Goal: Information Seeking & Learning: Learn about a topic

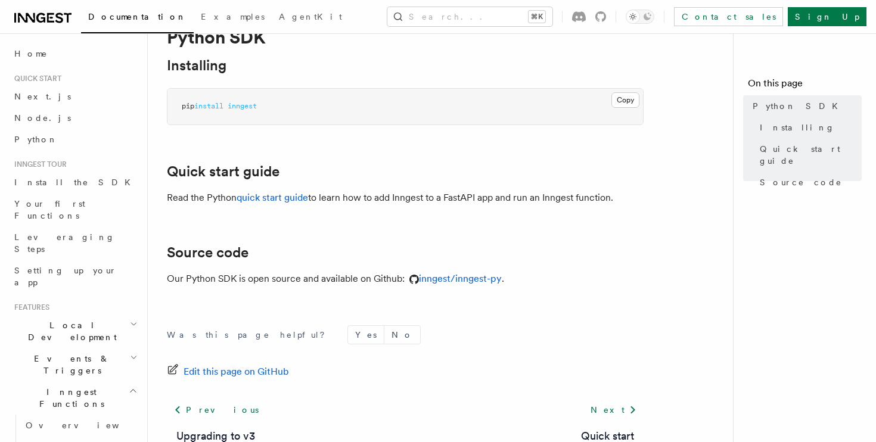
click at [361, 237] on article "References Python SDK Python SDK Installing Copy Copied pip install inngest Qui…" at bounding box center [445, 262] width 557 height 524
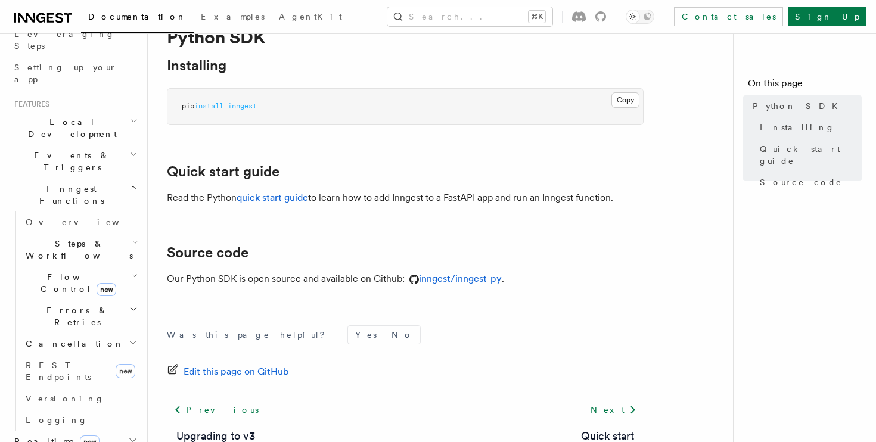
scroll to position [241, 0]
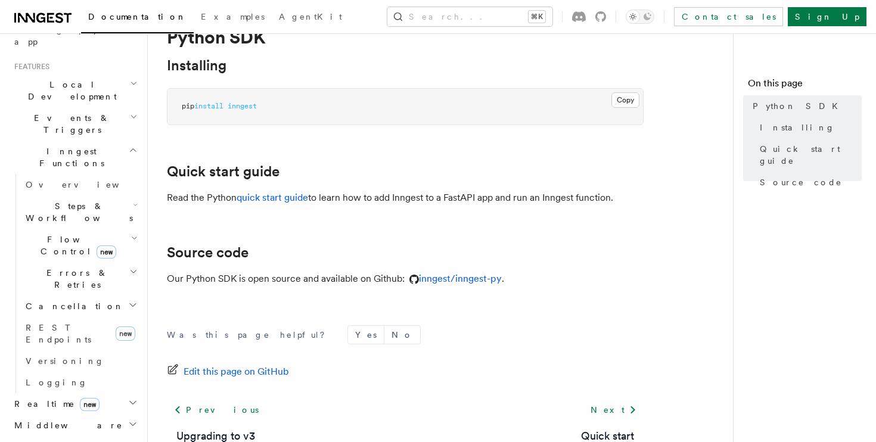
click at [129, 420] on icon "button" at bounding box center [133, 425] width 10 height 10
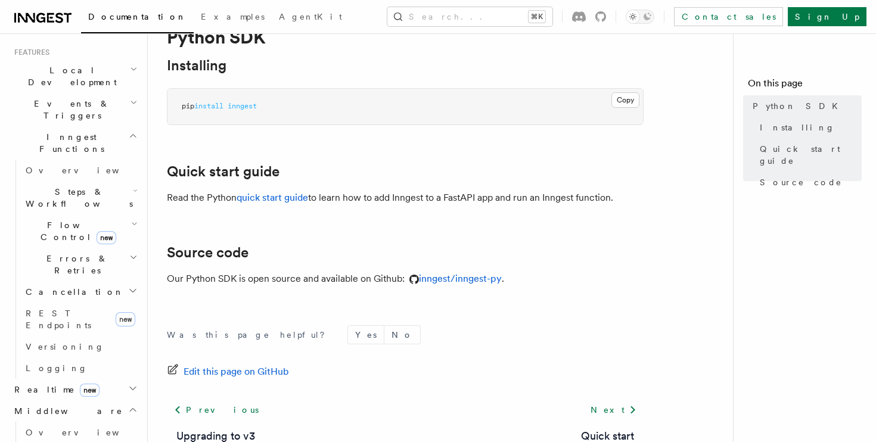
scroll to position [258, 0]
click at [94, 300] on link "REST Endpoints new" at bounding box center [80, 316] width 119 height 33
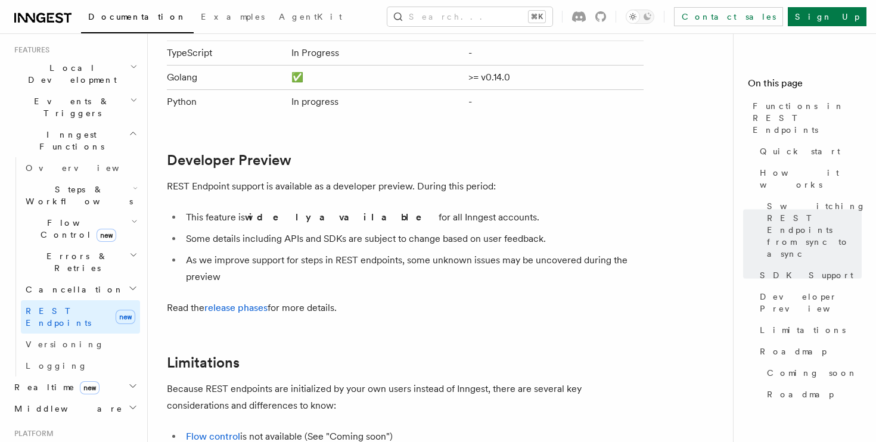
scroll to position [1764, 0]
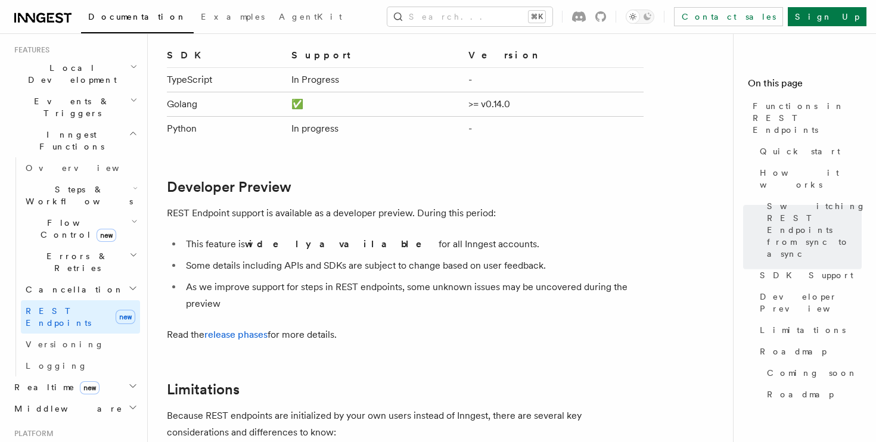
drag, startPoint x: 327, startPoint y: 127, endPoint x: 355, endPoint y: 127, distance: 28.0
click at [333, 127] on td "In progress" at bounding box center [375, 129] width 177 height 24
click at [355, 127] on td "In progress" at bounding box center [375, 129] width 177 height 24
click at [49, 340] on span "Versioning" at bounding box center [65, 345] width 79 height 10
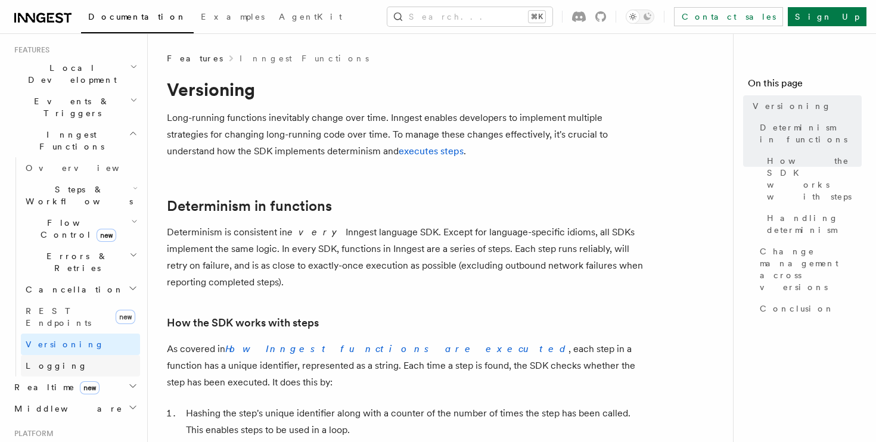
click at [49, 361] on span "Logging" at bounding box center [57, 366] width 62 height 10
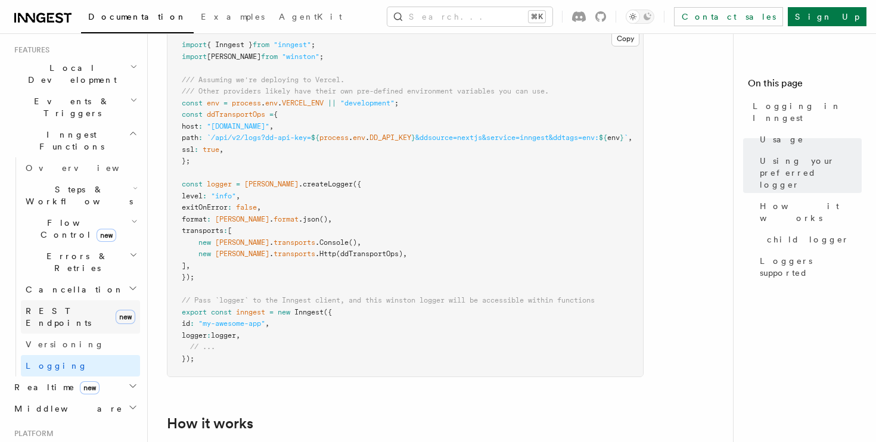
scroll to position [325, 0]
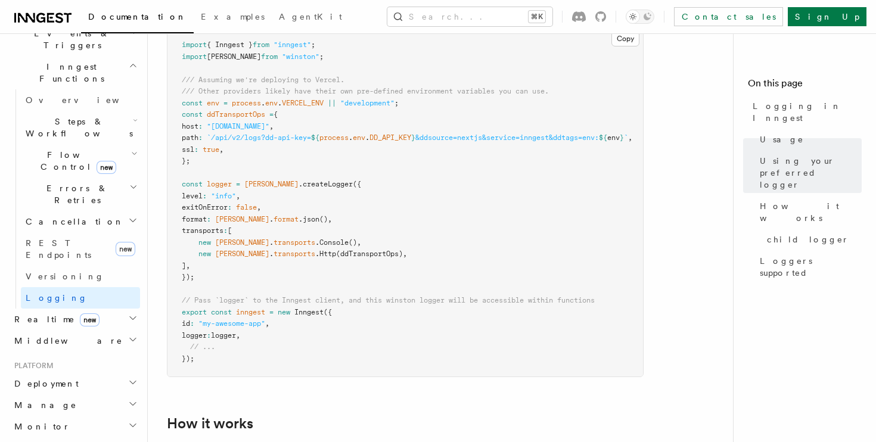
click at [80, 314] on span "new" at bounding box center [90, 320] width 20 height 13
click at [63, 330] on link "Overview" at bounding box center [80, 340] width 119 height 21
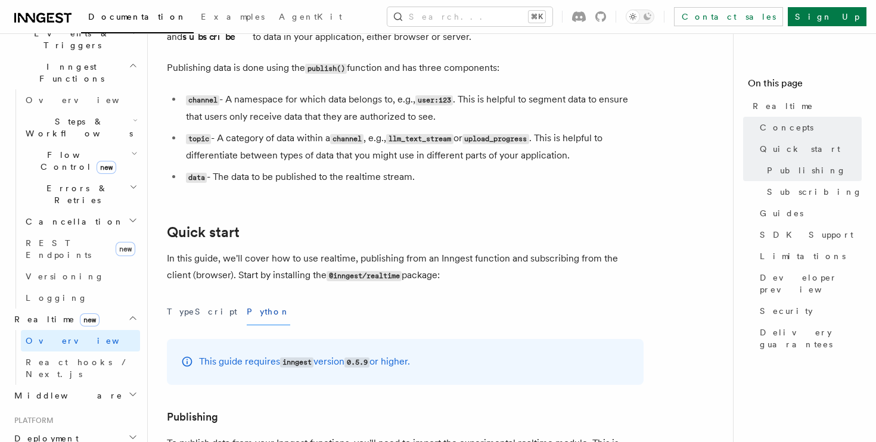
scroll to position [346, 0]
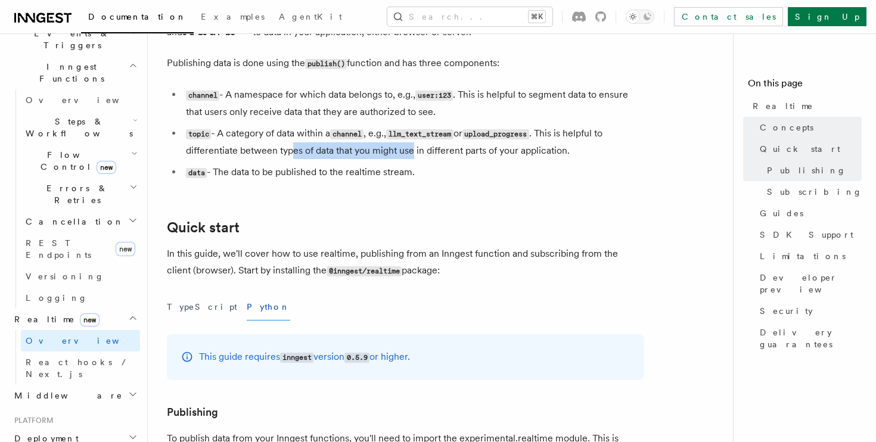
drag, startPoint x: 294, startPoint y: 146, endPoint x: 479, endPoint y: 176, distance: 187.2
click at [477, 175] on ul "channel - A namespace for which data belongs to, e.g., user:123 . This is helpf…" at bounding box center [405, 133] width 477 height 95
click at [479, 176] on li "data - The data to be published to the realtime stream." at bounding box center [412, 172] width 461 height 17
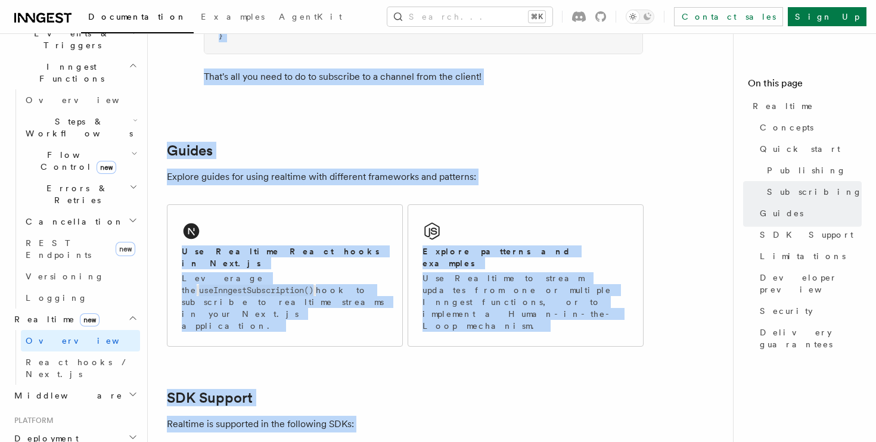
scroll to position [2248, 0]
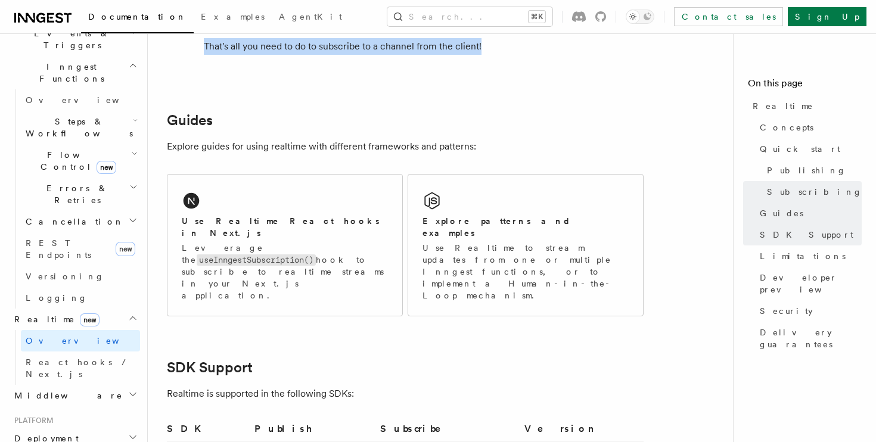
drag, startPoint x: 163, startPoint y: 89, endPoint x: 498, endPoint y: 60, distance: 336.8
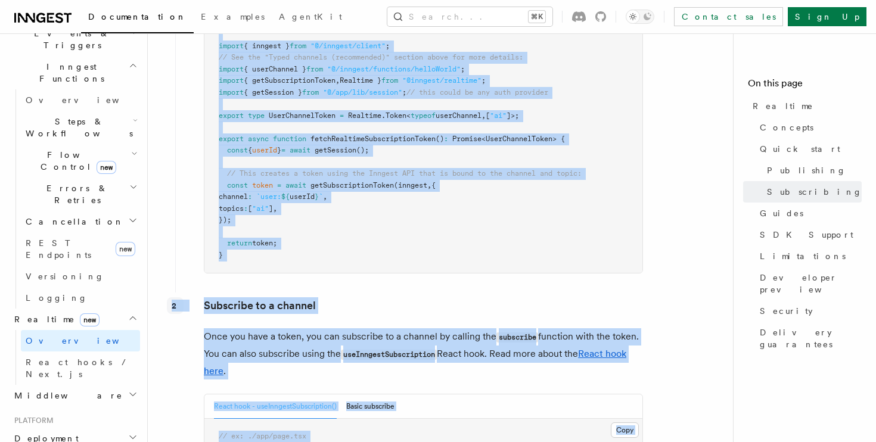
scroll to position [1536, 0]
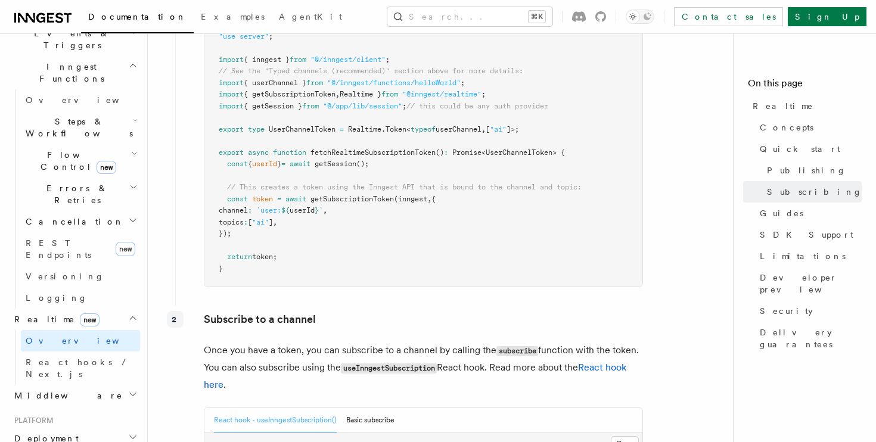
click at [340, 287] on pre "// ex. /app/actions/get-subscribe-token.ts "use server" ; import { inngest } fr…" at bounding box center [423, 147] width 438 height 280
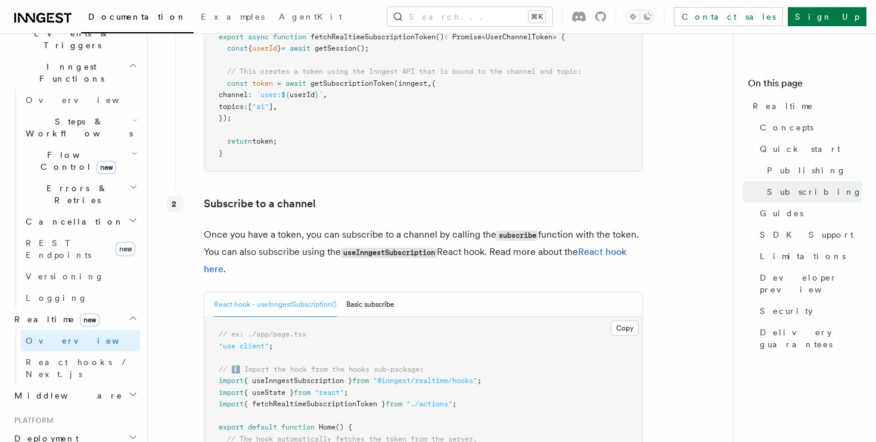
click at [315, 311] on button "React hook - useInngestSubscription()" at bounding box center [275, 305] width 123 height 24
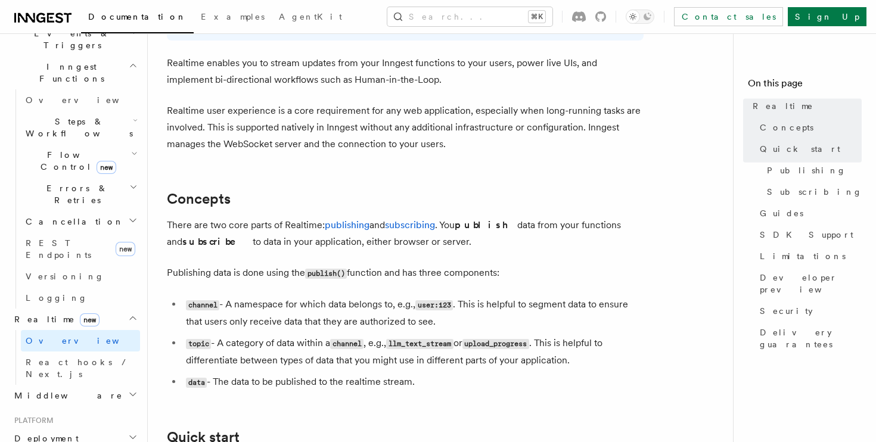
scroll to position [0, 0]
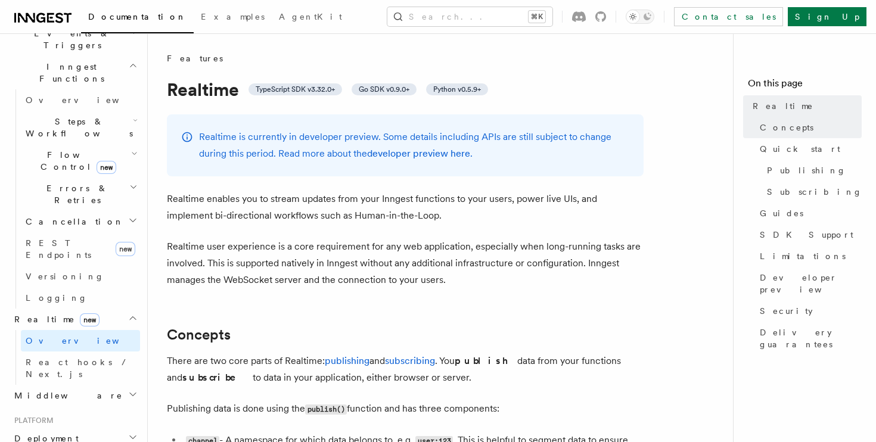
drag, startPoint x: 160, startPoint y: 85, endPoint x: 197, endPoint y: 76, distance: 38.0
click at [191, 143] on div "Realtime is currently in developer preview. Some details including APIs are sti…" at bounding box center [405, 145] width 477 height 62
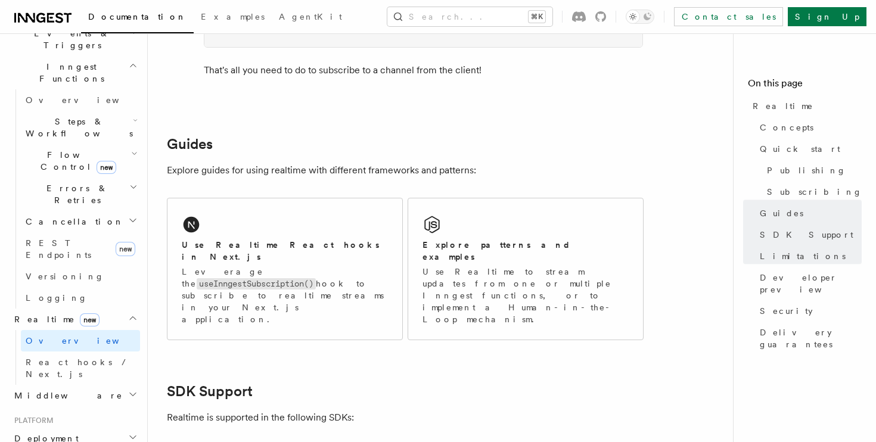
scroll to position [2172, 0]
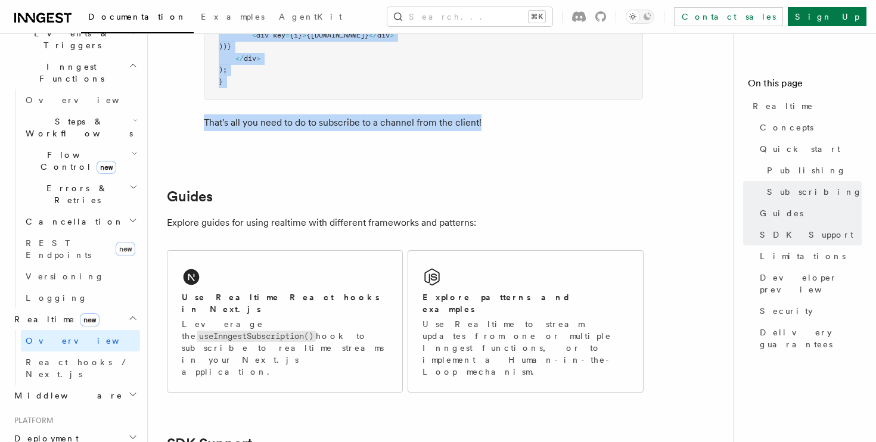
drag, startPoint x: 162, startPoint y: 198, endPoint x: 474, endPoint y: 137, distance: 318.3
copy article "Realtime enables you to stream updates from your Inngest functions to your user…"
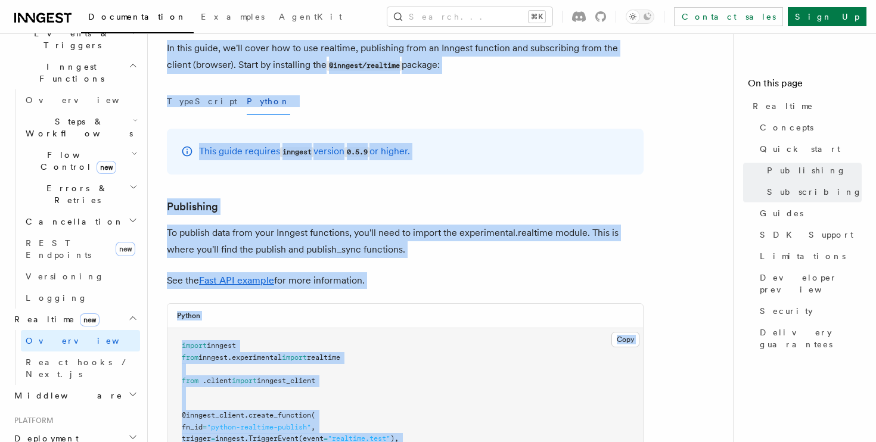
scroll to position [0, 0]
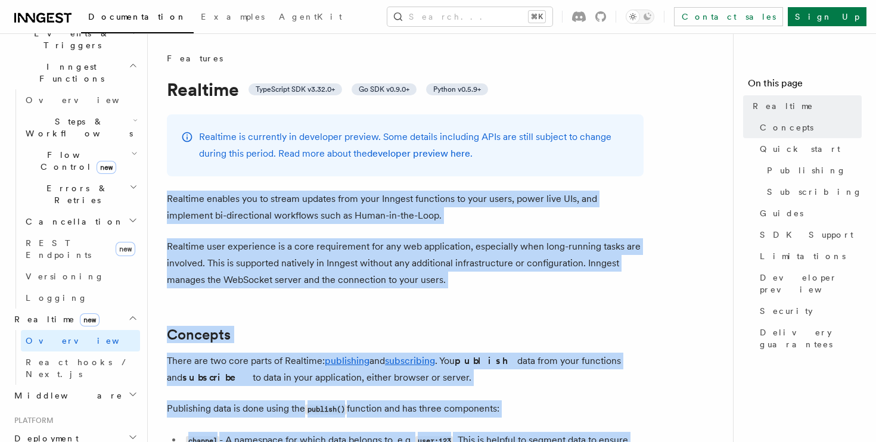
copy article "Realtime enables you to stream updates from your Inngest functions to your user…"
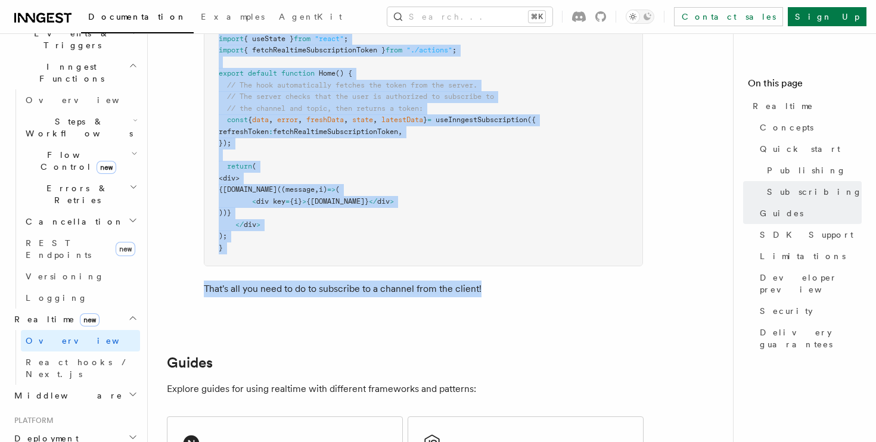
click at [284, 296] on p "That's all you need to do to subscribe to a channel from the client!" at bounding box center [423, 289] width 439 height 17
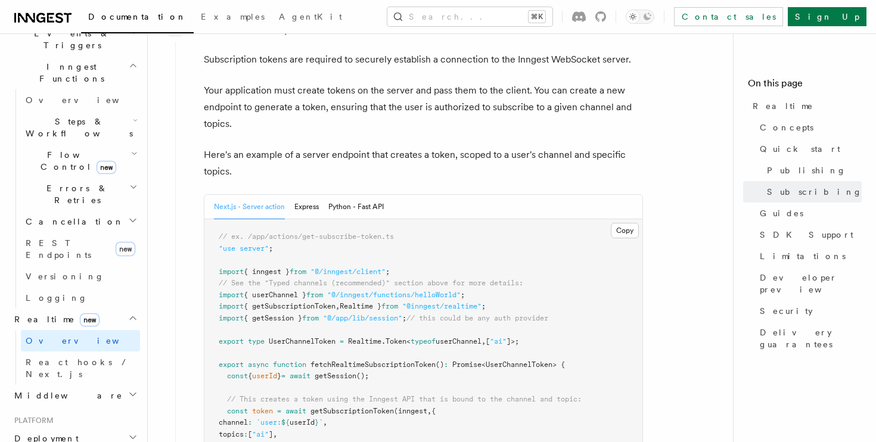
scroll to position [1322, 0]
click at [349, 206] on button "Python - Fast API" at bounding box center [355, 208] width 55 height 24
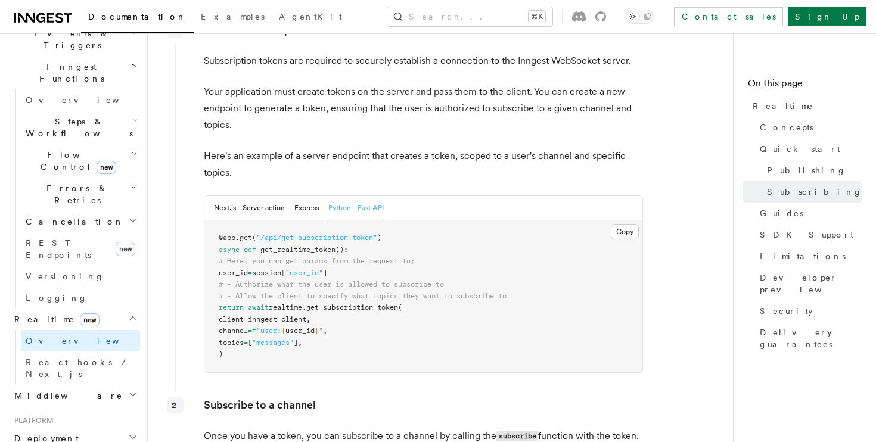
scroll to position [1394, 0]
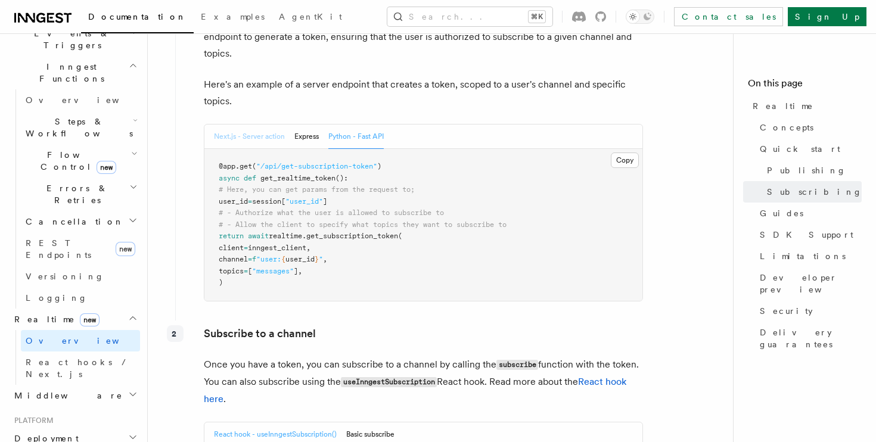
click at [249, 129] on button "Next.js - Server action" at bounding box center [249, 137] width 71 height 24
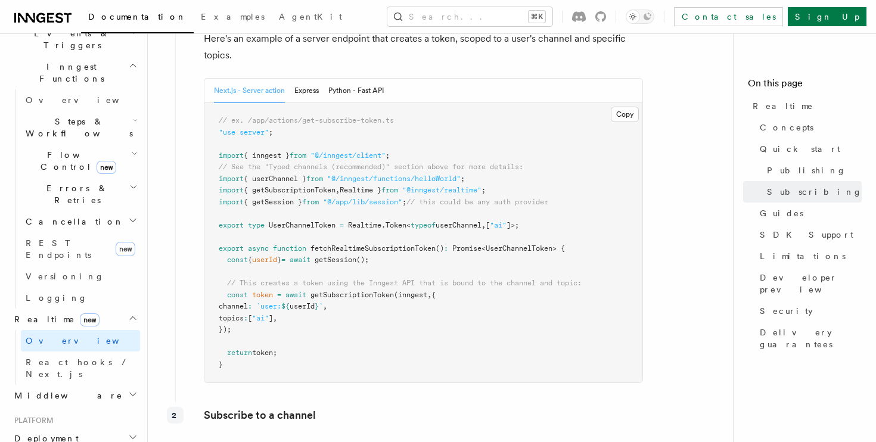
scroll to position [1441, 0]
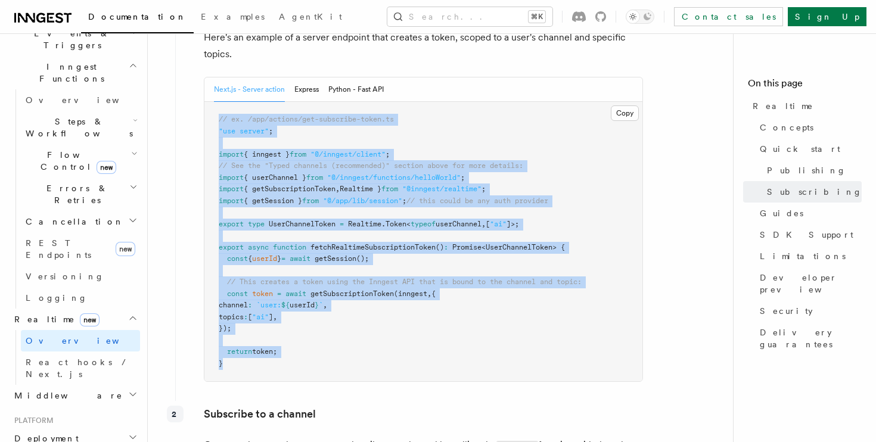
drag, startPoint x: 216, startPoint y: 120, endPoint x: 259, endPoint y: 365, distance: 249.3
click at [259, 365] on pre "// ex. /app/actions/get-subscribe-token.ts "use server" ; import { inngest } fr…" at bounding box center [423, 242] width 438 height 280
drag, startPoint x: 259, startPoint y: 365, endPoint x: 213, endPoint y: 119, distance: 250.4
click at [213, 119] on pre "// ex. /app/actions/get-subscribe-token.ts "use server" ; import { inngest } fr…" at bounding box center [423, 242] width 438 height 280
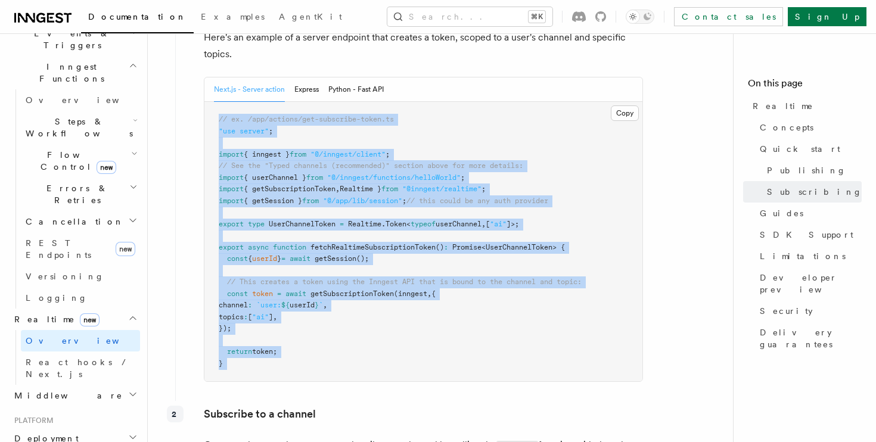
click at [213, 119] on pre "// ex. /app/actions/get-subscribe-token.ts "use server" ; import { inngest } fr…" at bounding box center [423, 242] width 438 height 280
drag, startPoint x: 213, startPoint y: 119, endPoint x: 258, endPoint y: 373, distance: 257.7
click at [258, 373] on pre "// ex. /app/actions/get-subscribe-token.ts "use server" ; import { inngest } fr…" at bounding box center [423, 242] width 438 height 280
drag, startPoint x: 262, startPoint y: 372, endPoint x: 216, endPoint y: 118, distance: 258.2
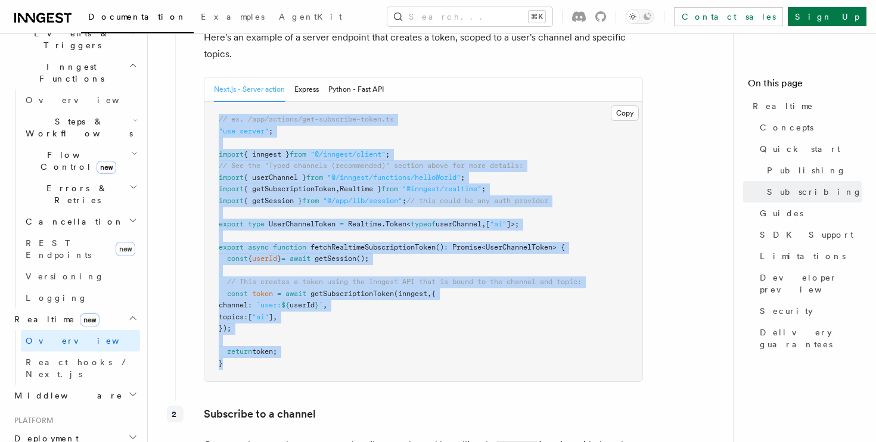
click at [216, 118] on pre "// ex. /app/actions/get-subscribe-token.ts "use server" ; import { inngest } fr…" at bounding box center [423, 242] width 438 height 280
drag, startPoint x: 216, startPoint y: 118, endPoint x: 346, endPoint y: 336, distance: 253.7
click at [346, 336] on pre "// ex. /app/actions/get-subscribe-token.ts "use server" ; import { inngest } fr…" at bounding box center [423, 242] width 438 height 280
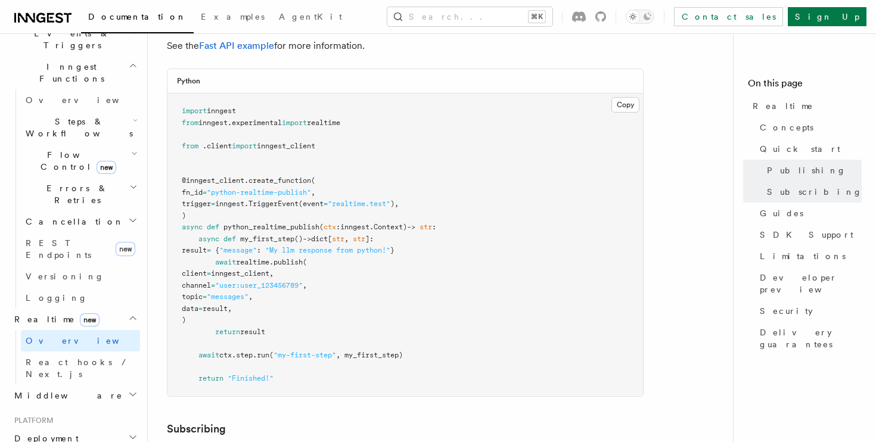
scroll to position [782, 0]
